Goal: Task Accomplishment & Management: Manage account settings

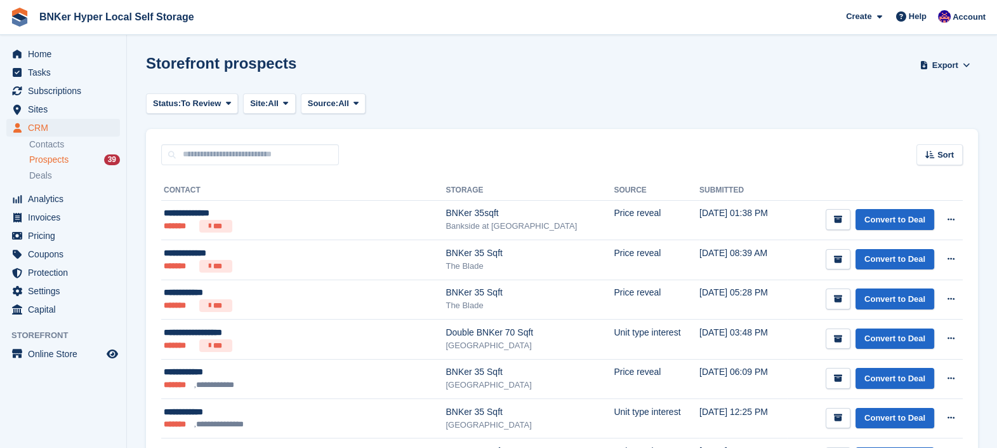
click at [10, 44] on div "Home Tasks Subscriptions Subscriptions Subscriptions Contracts Price increases …" at bounding box center [63, 179] width 126 height 279
drag, startPoint x: 44, startPoint y: 64, endPoint x: 44, endPoint y: 51, distance: 13.3
click at [44, 64] on span "Tasks" at bounding box center [66, 72] width 76 height 18
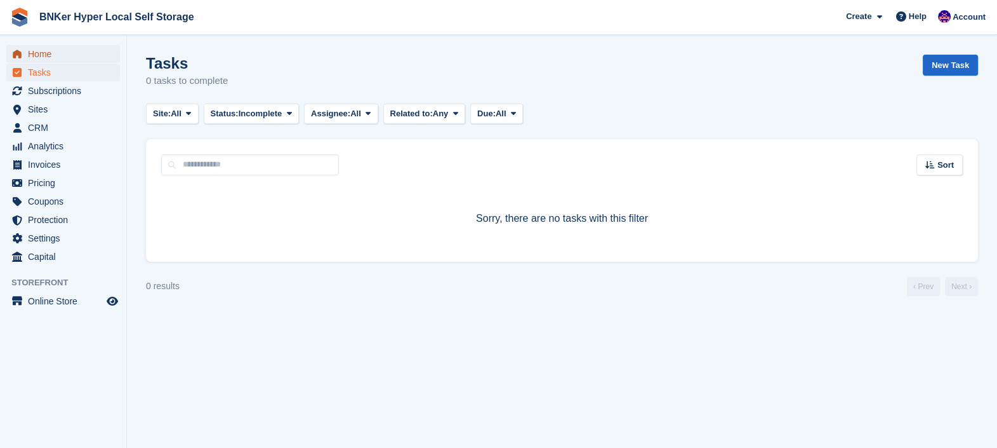
click at [46, 58] on span "Home" at bounding box center [66, 54] width 76 height 18
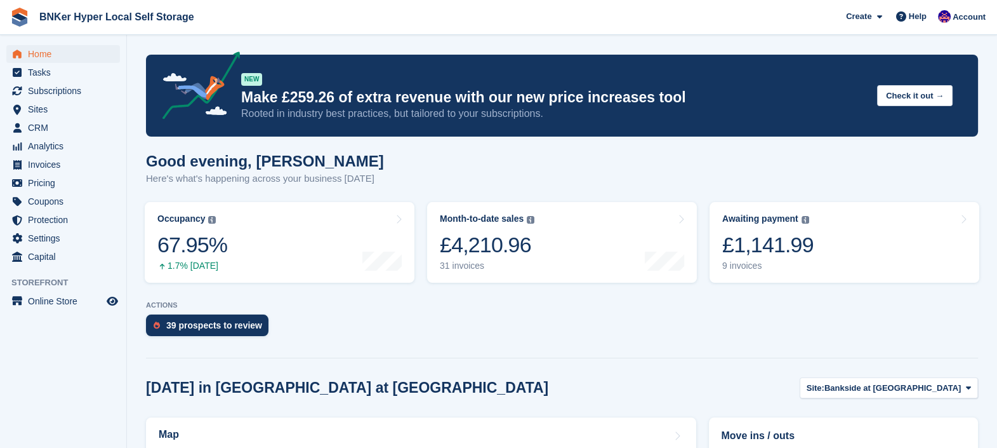
click at [177, 327] on div "39 prospects to review" at bounding box center [214, 325] width 96 height 10
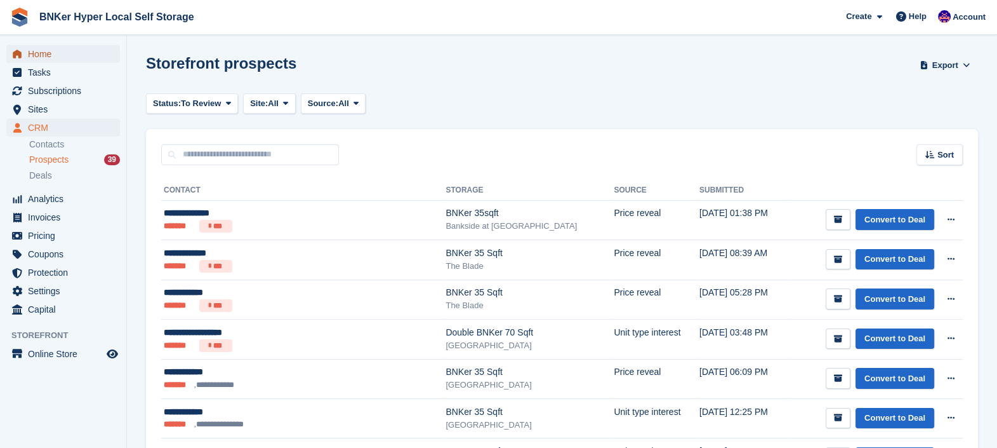
click at [41, 46] on span "Home" at bounding box center [66, 54] width 76 height 18
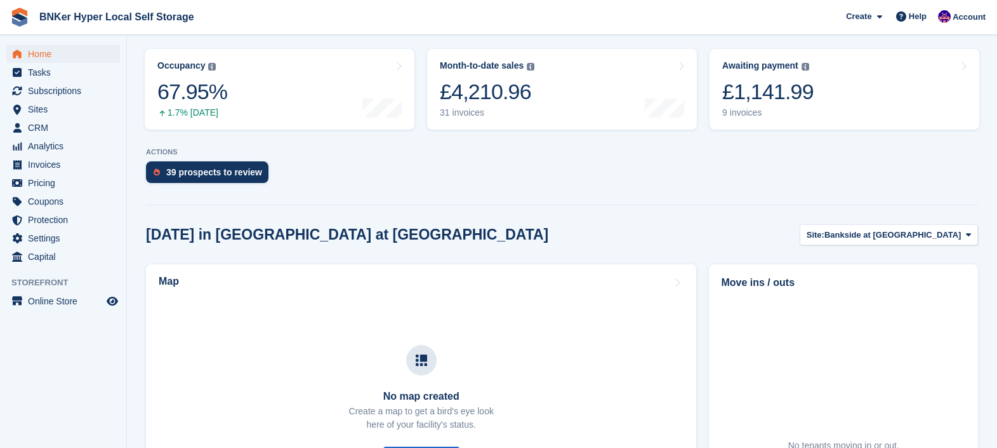
scroll to position [158, 0]
